Goal: Task Accomplishment & Management: Use online tool/utility

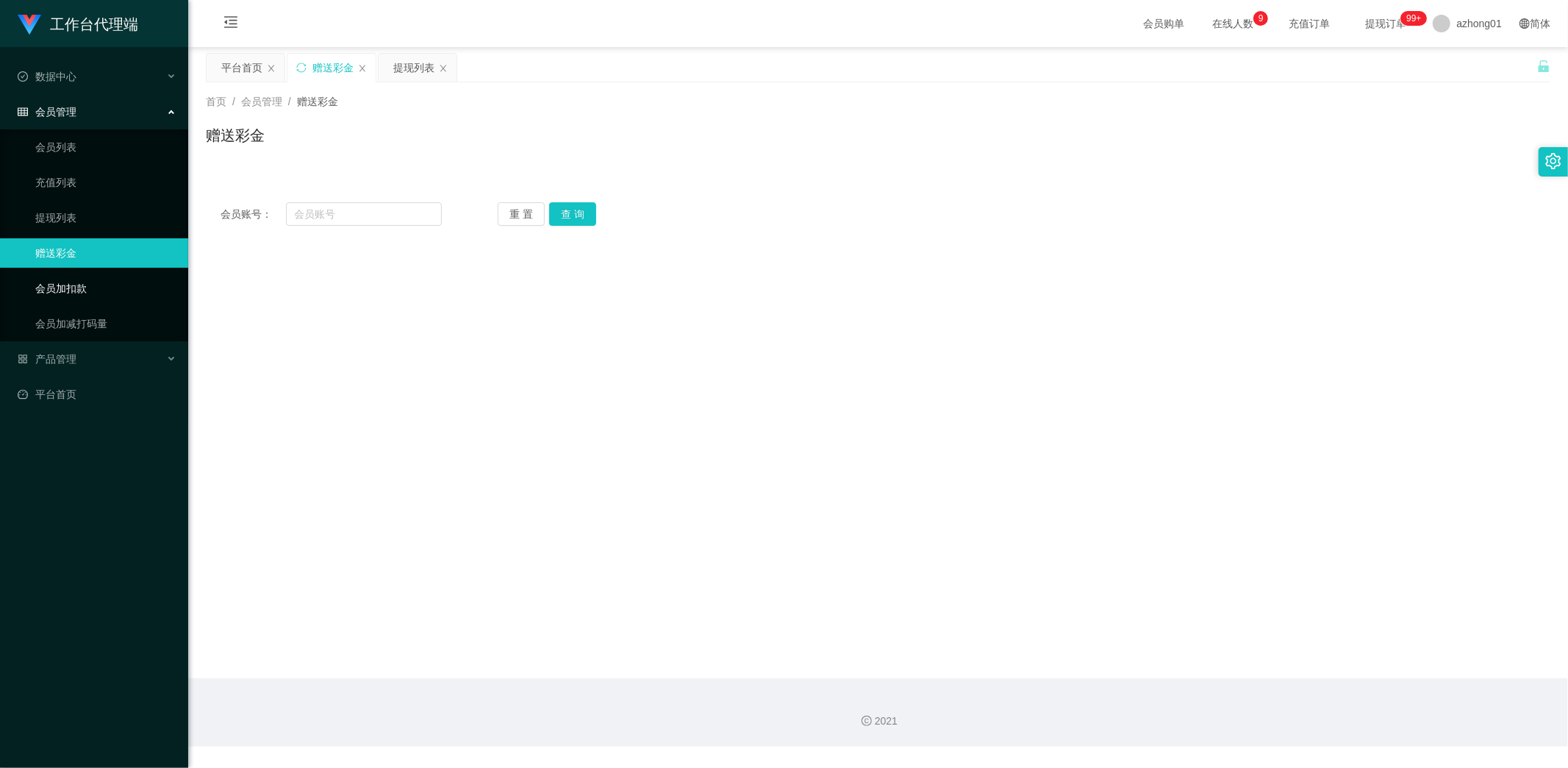
click at [71, 283] on link "会员加扣款" at bounding box center [106, 288] width 141 height 29
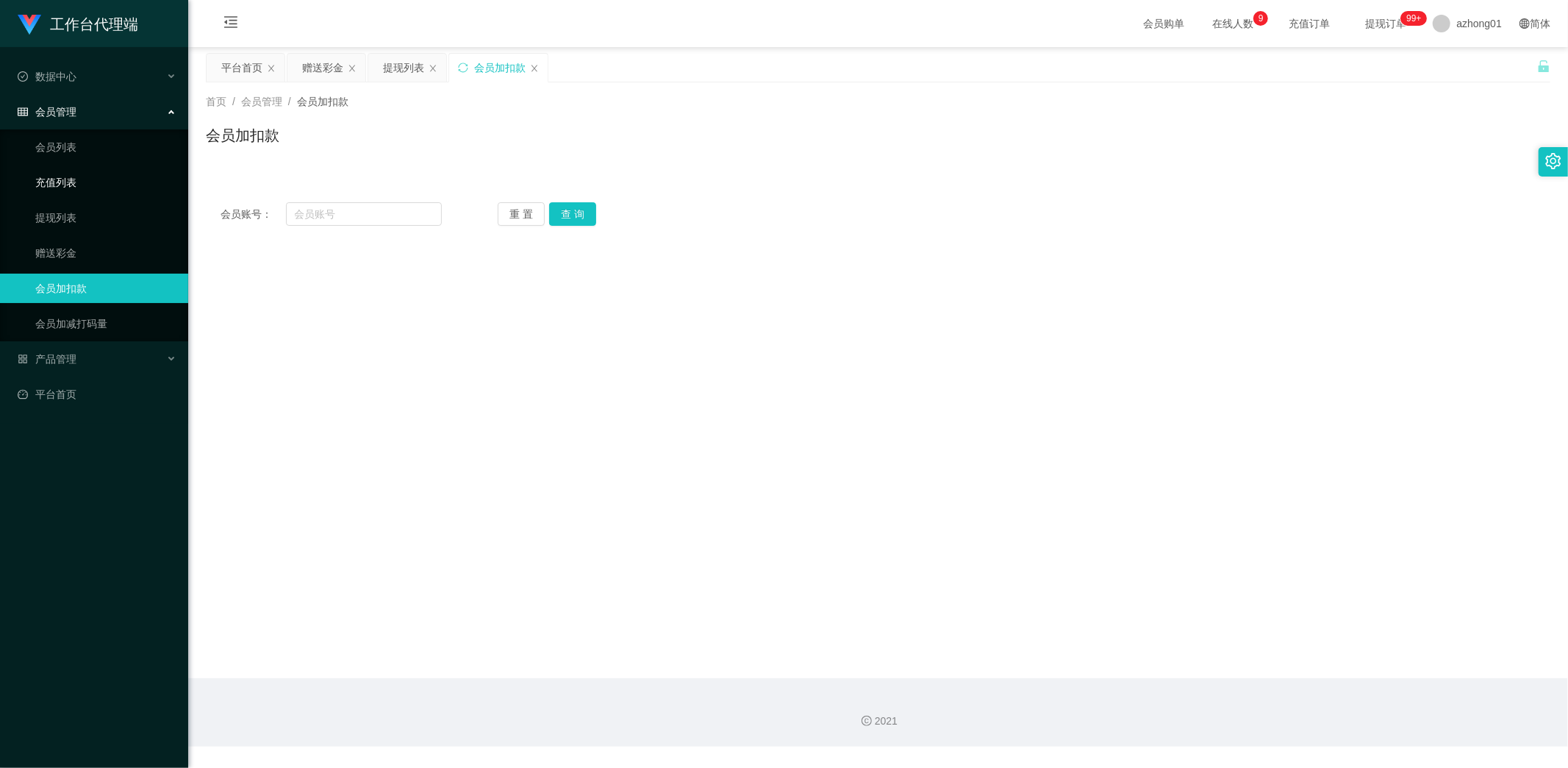
click at [70, 180] on link "充值列表" at bounding box center [106, 182] width 141 height 29
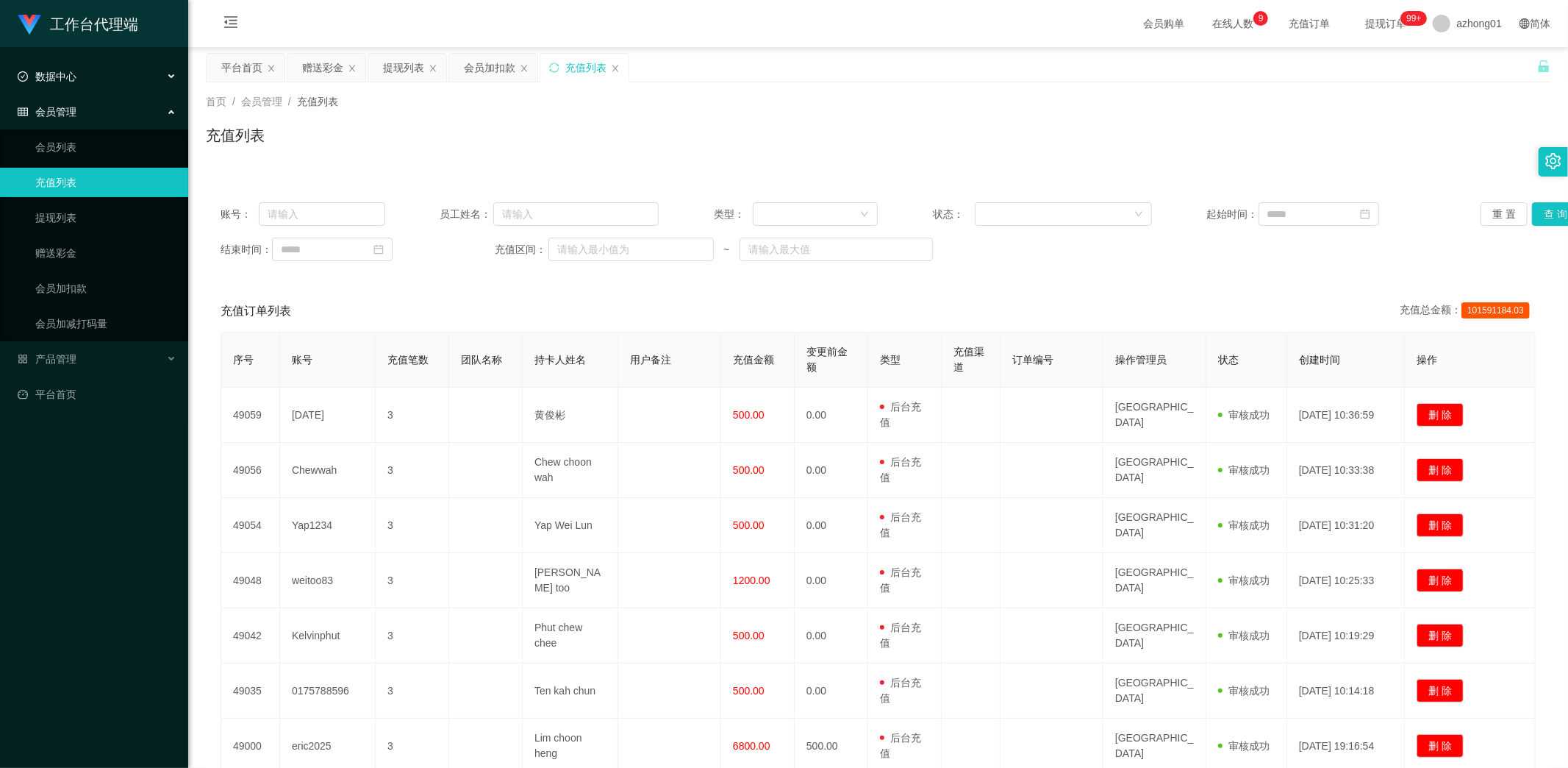
click at [77, 77] on div "数据中心" at bounding box center [94, 77] width 188 height 29
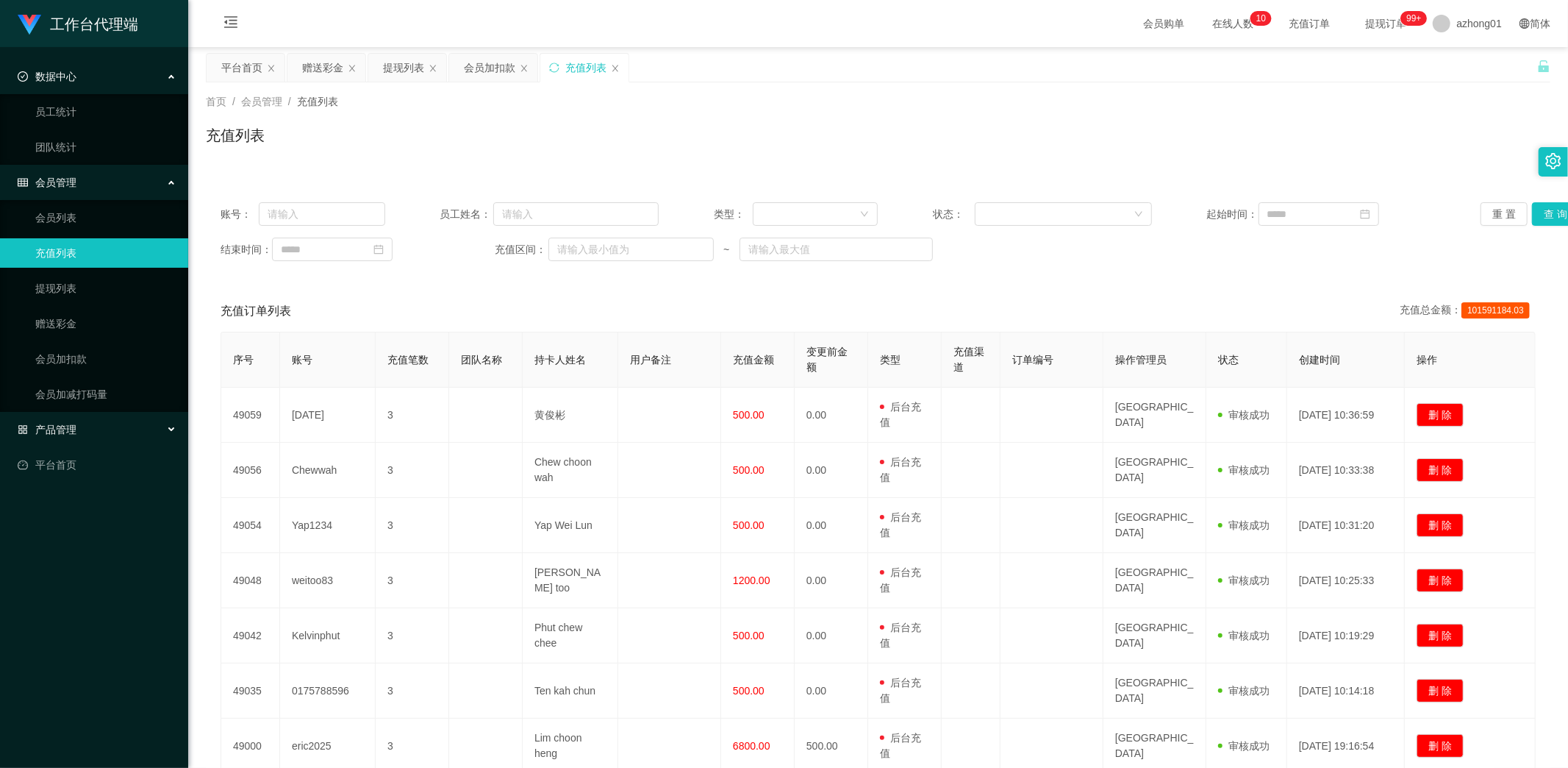
click at [77, 428] on div "产品管理" at bounding box center [94, 429] width 188 height 29
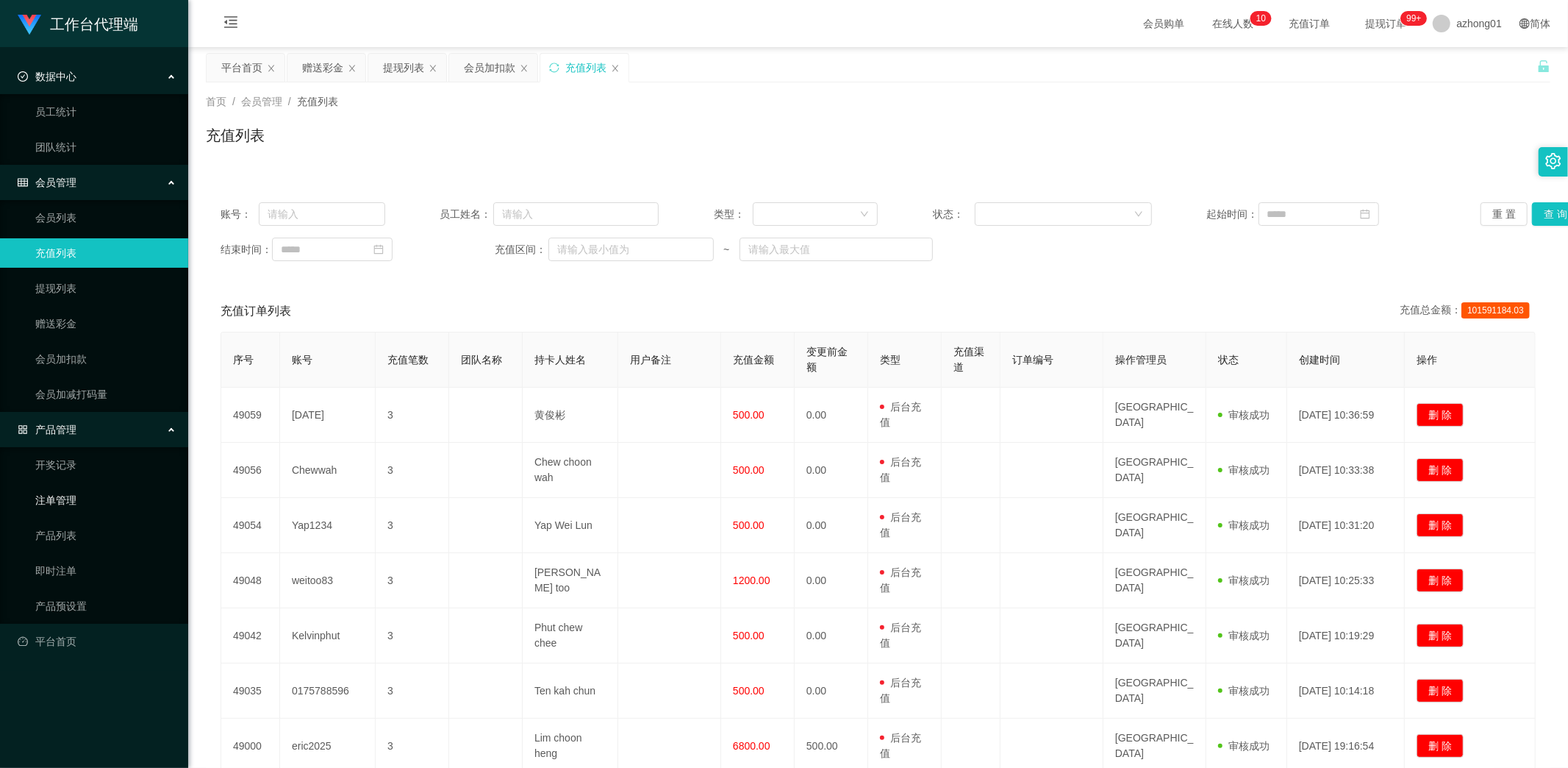
click at [74, 508] on link "注单管理" at bounding box center [106, 500] width 141 height 29
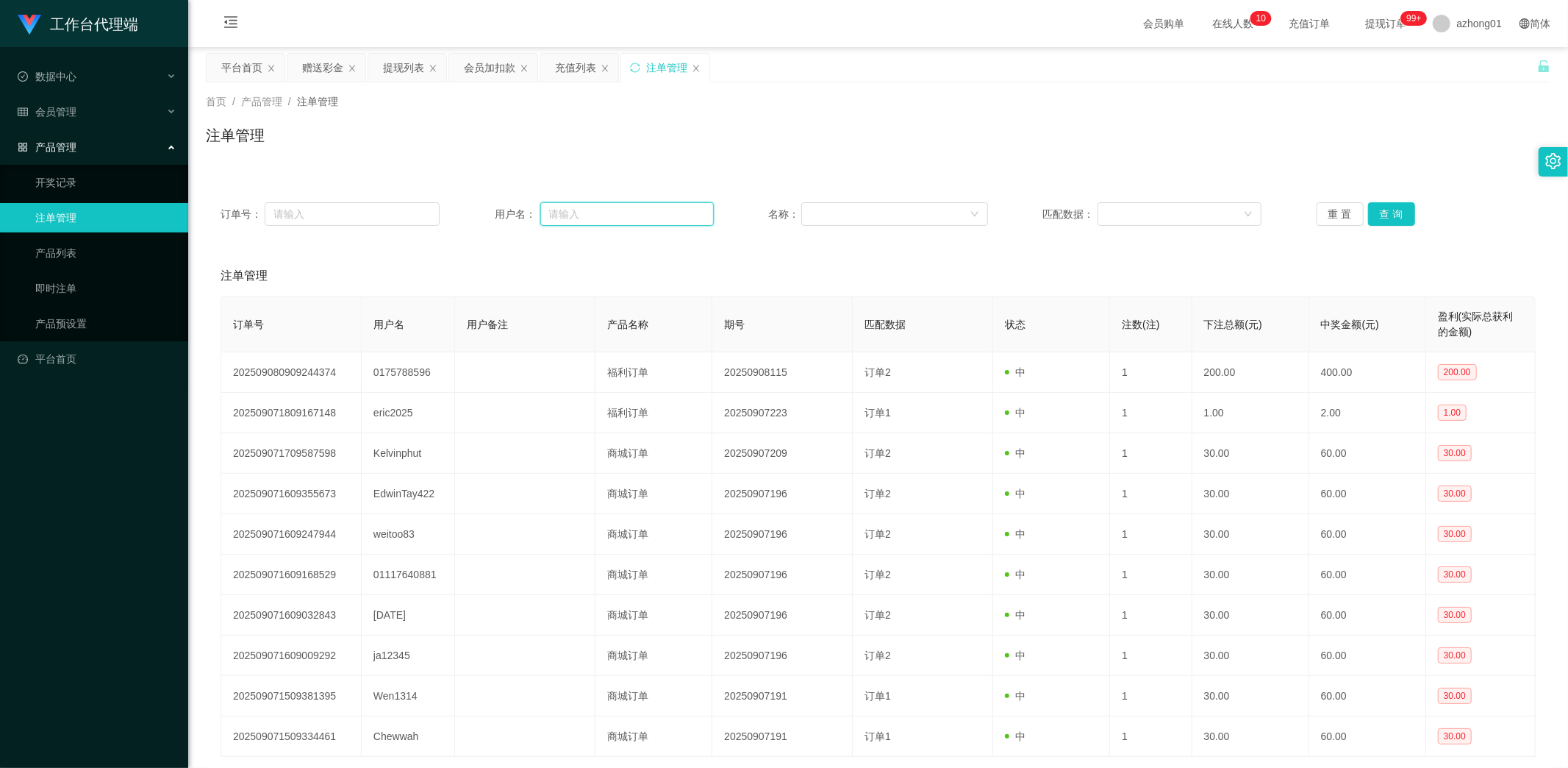
click at [620, 209] on input "text" at bounding box center [627, 214] width 173 height 24
paste input "ja12345"
type input "ja12345"
click at [1385, 209] on button "查 询" at bounding box center [1391, 214] width 47 height 24
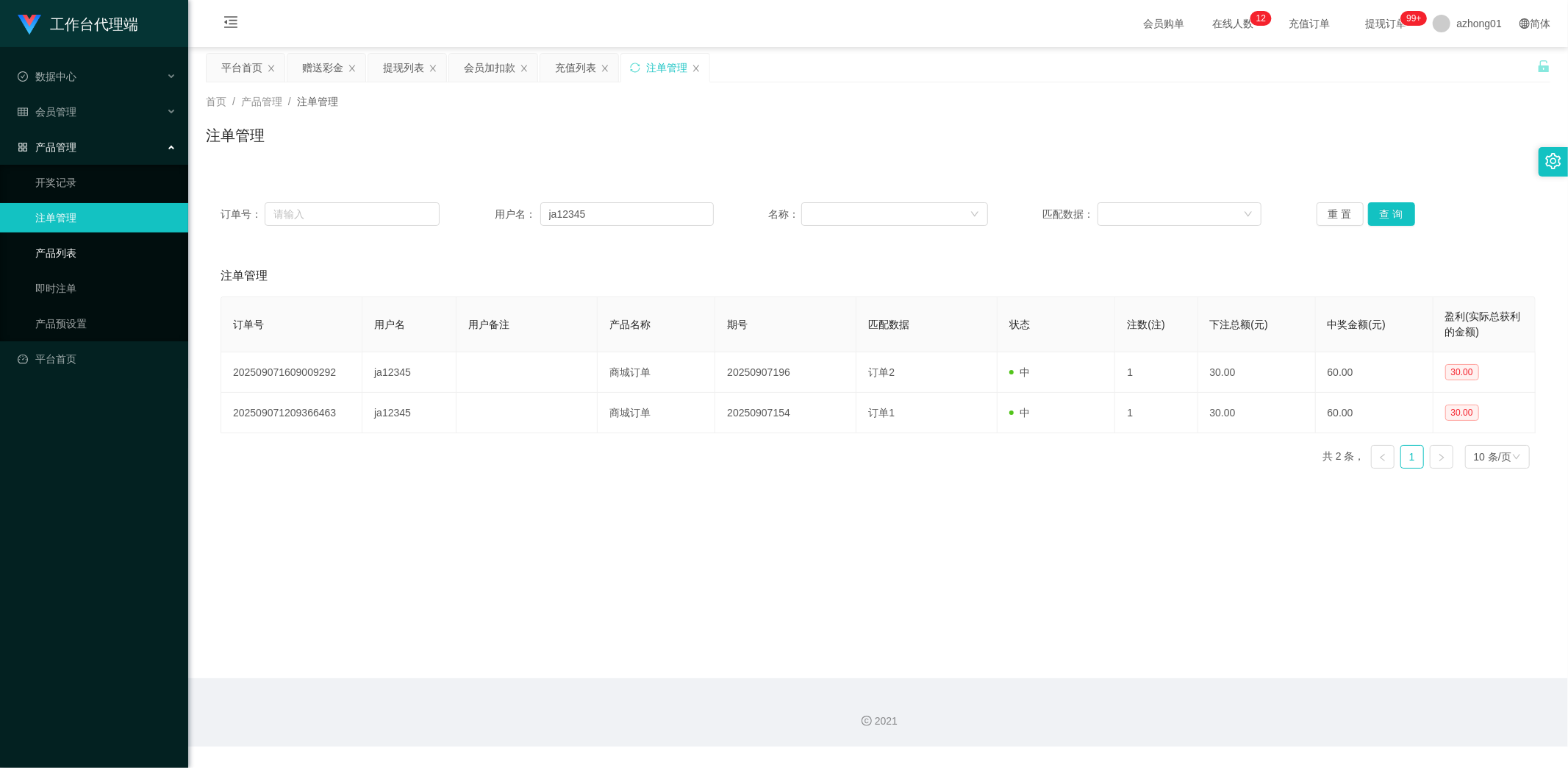
click at [70, 262] on link "产品列表" at bounding box center [106, 253] width 141 height 29
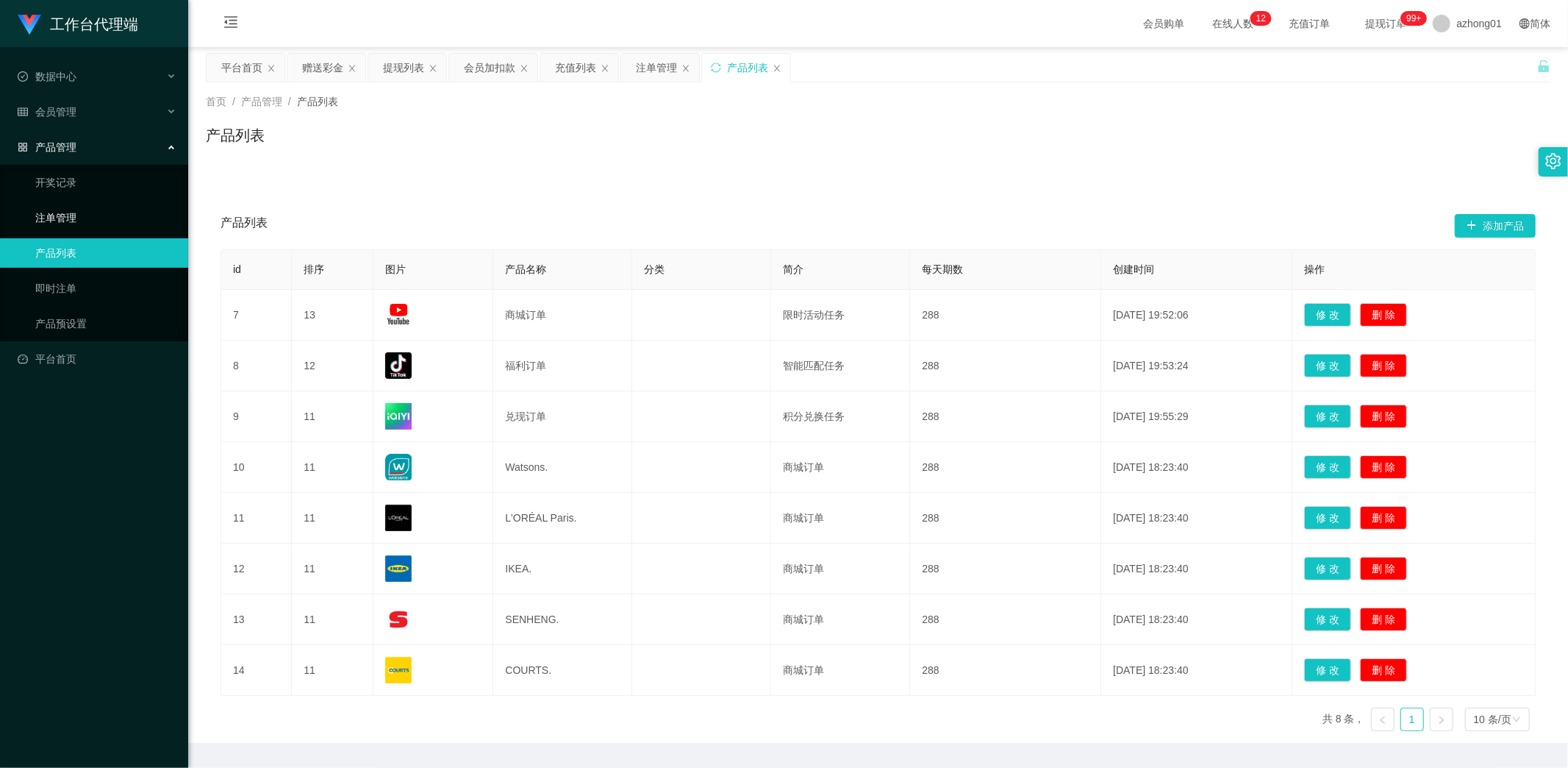
click at [85, 218] on link "注单管理" at bounding box center [106, 218] width 141 height 29
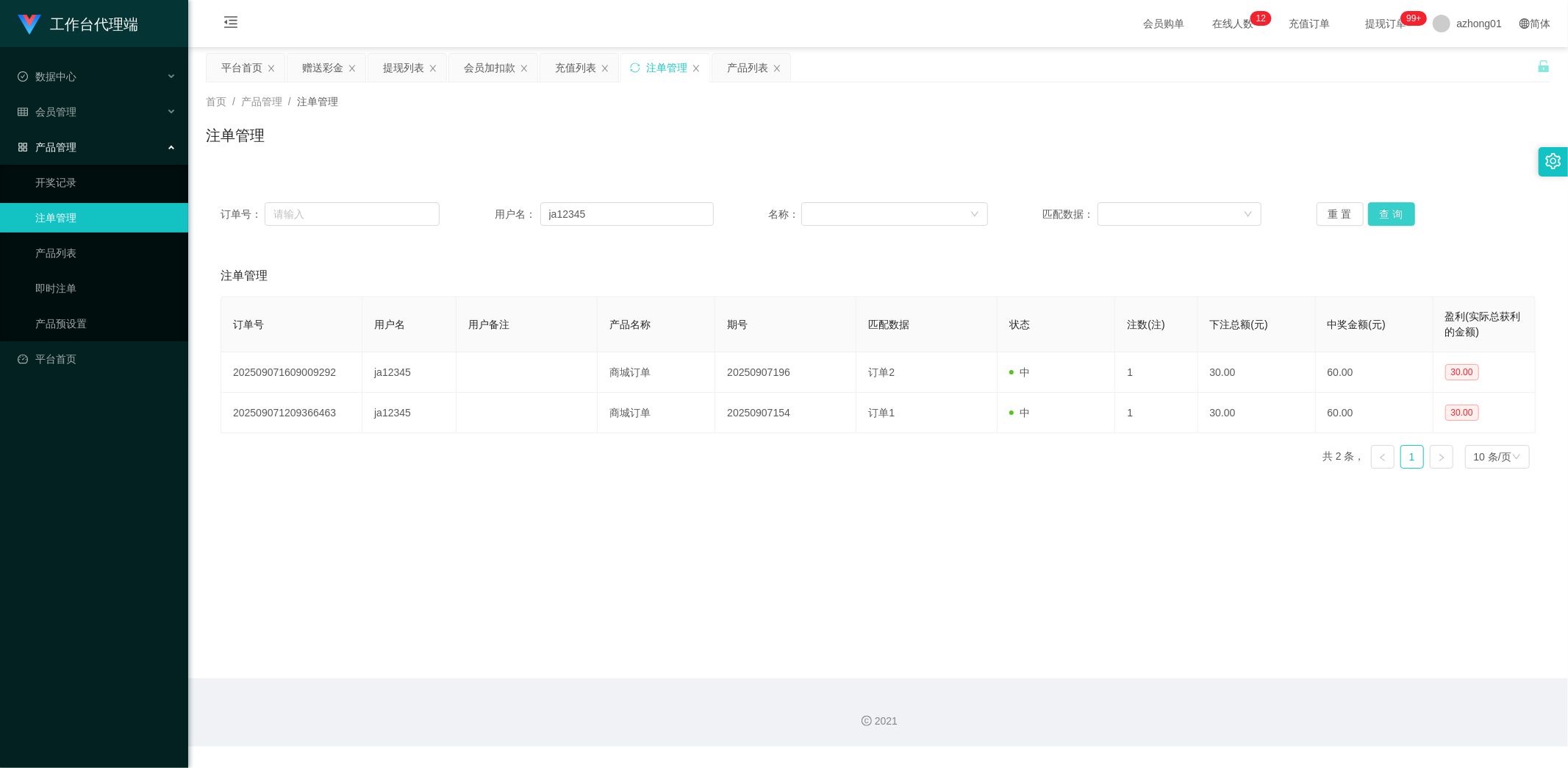
click at [1395, 215] on button "查 询" at bounding box center [1391, 214] width 47 height 24
